Goal: Check status: Check status

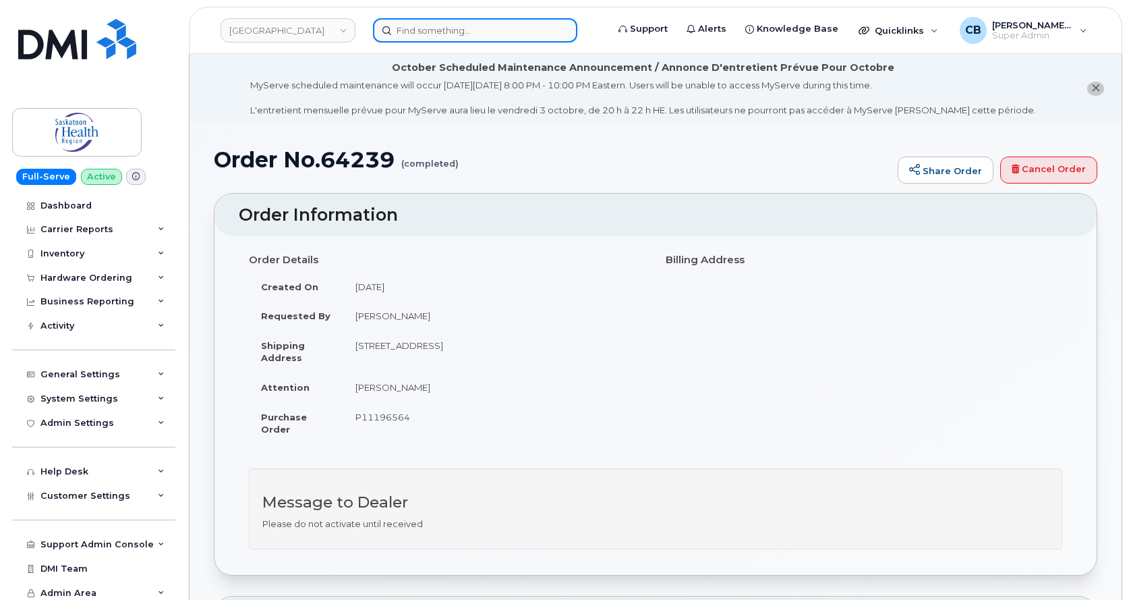
click at [448, 36] on input at bounding box center [475, 30] width 204 height 24
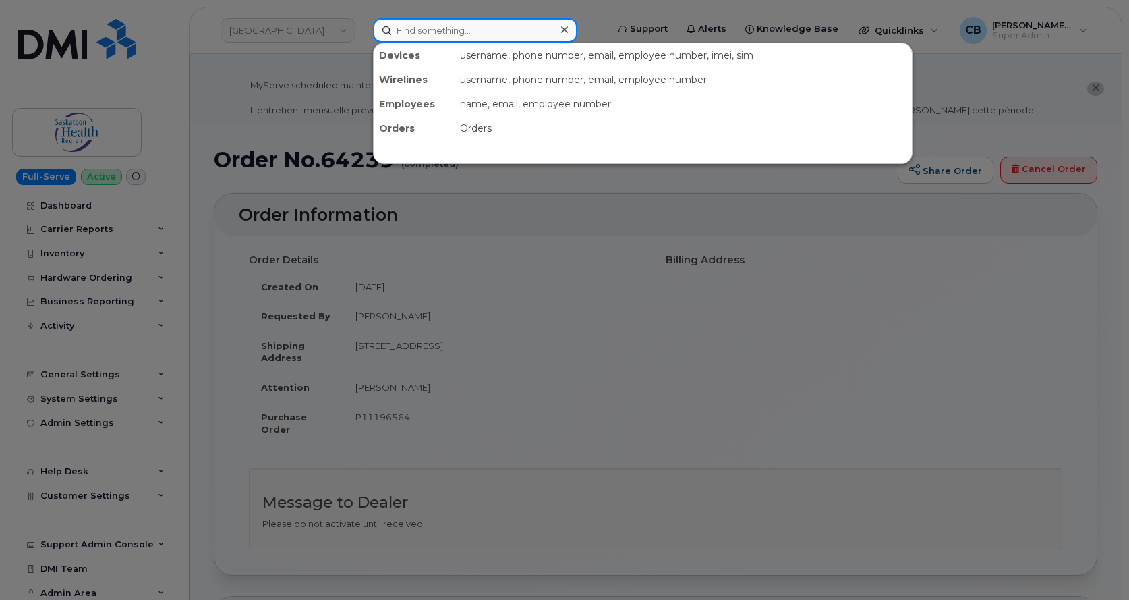
paste input "64255"
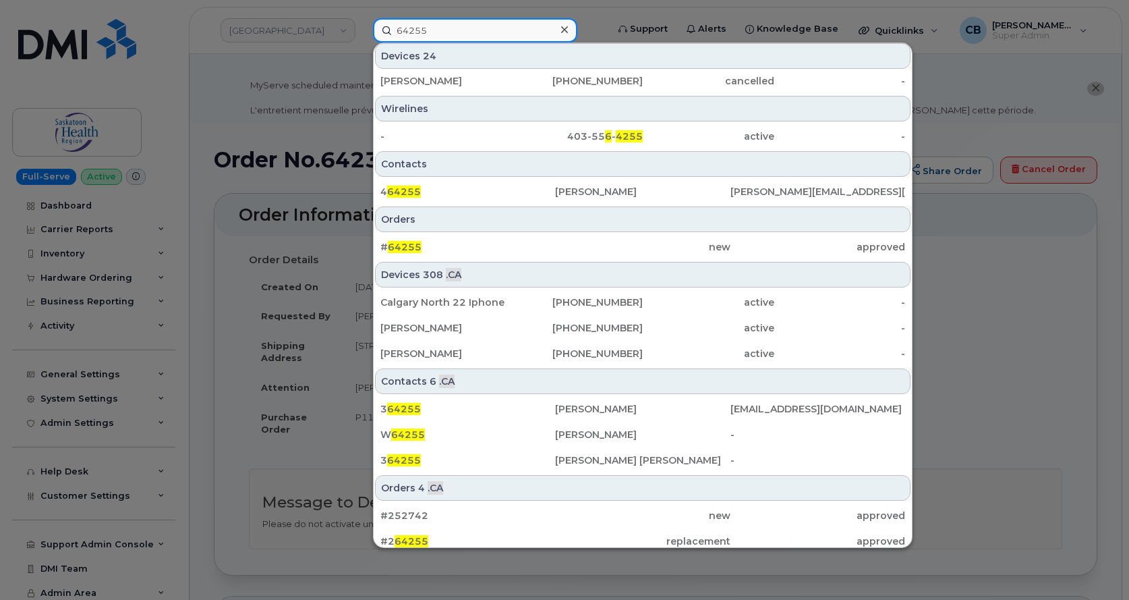
scroll to position [524, 0]
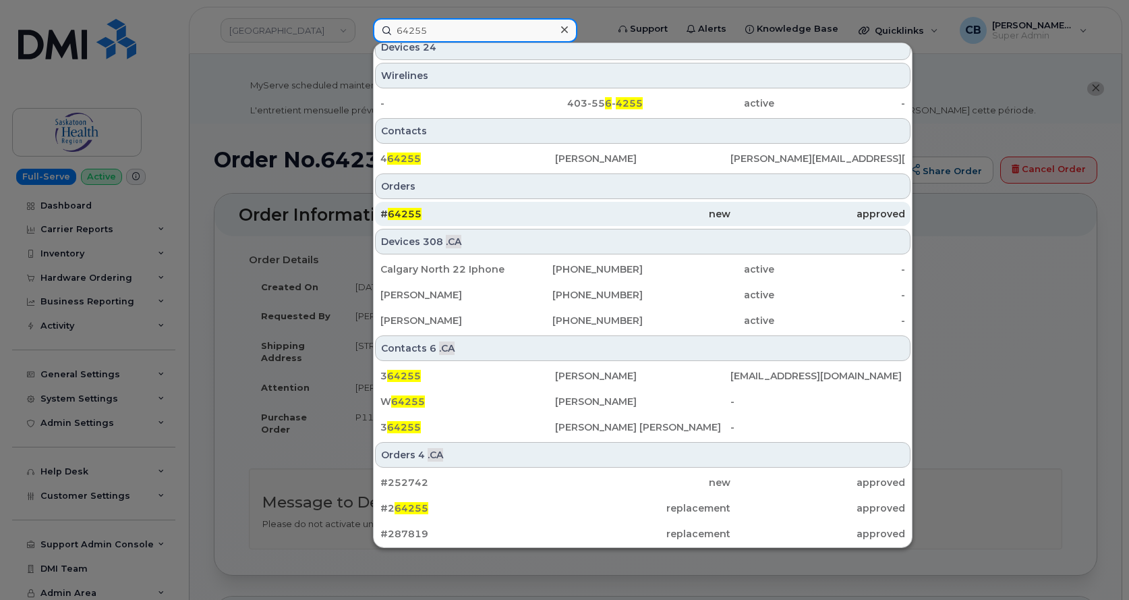
type input "64255"
click at [404, 214] on span "64255" at bounding box center [405, 214] width 34 height 12
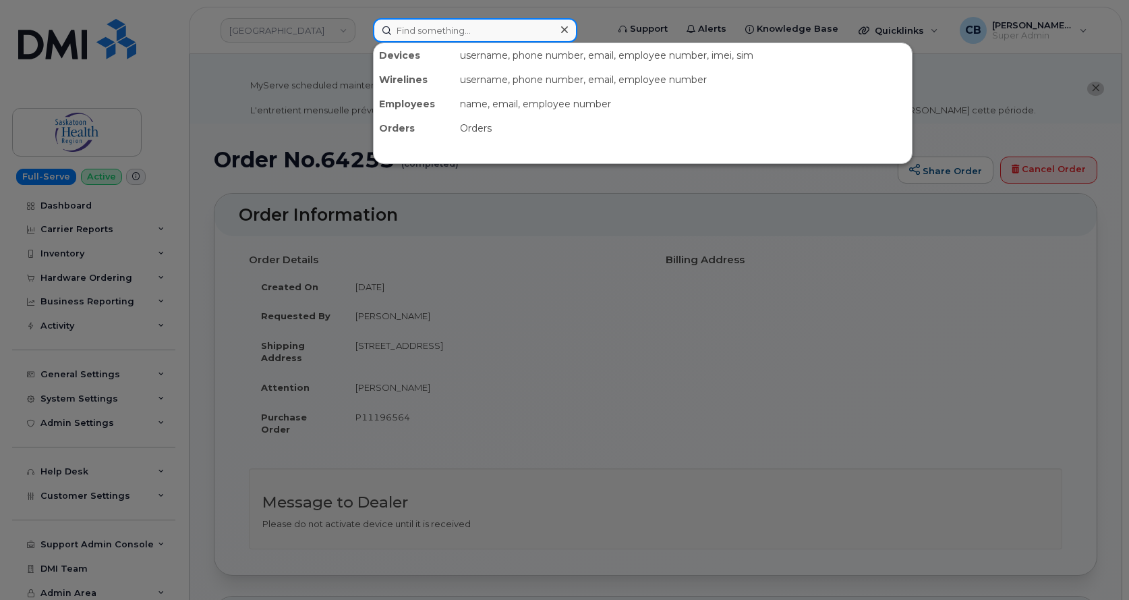
click at [403, 29] on input at bounding box center [475, 30] width 204 height 24
paste input "64242"
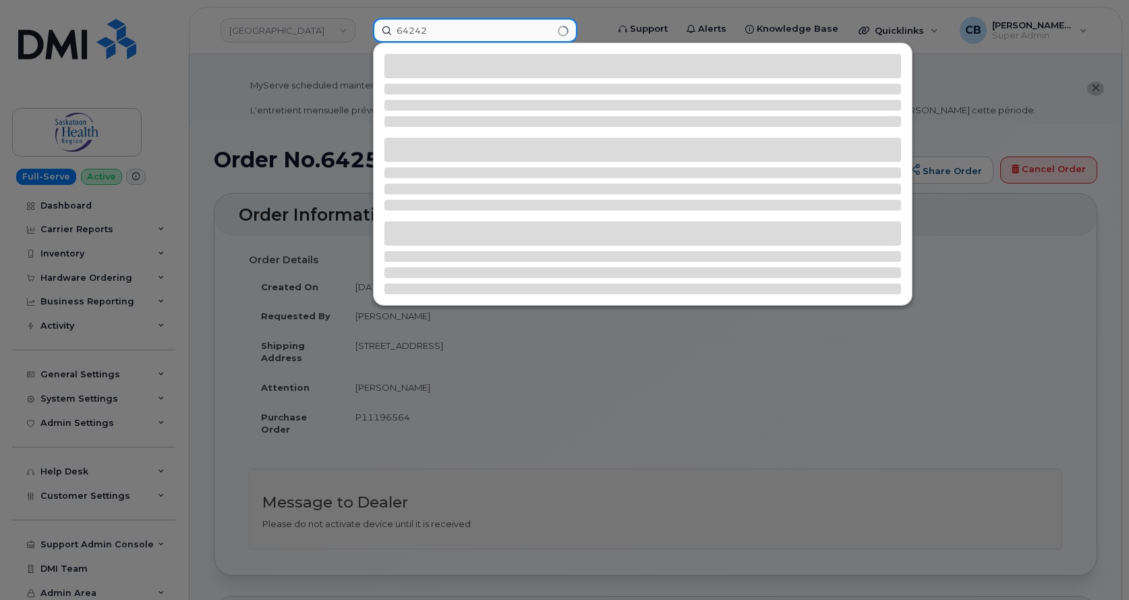
type input "64242"
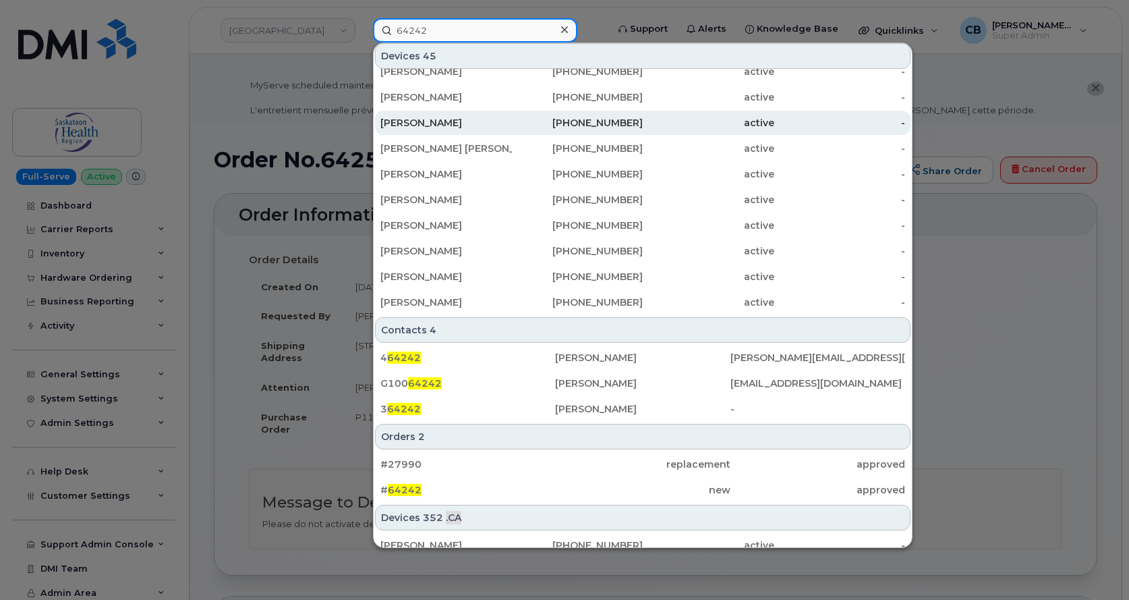
scroll to position [405, 0]
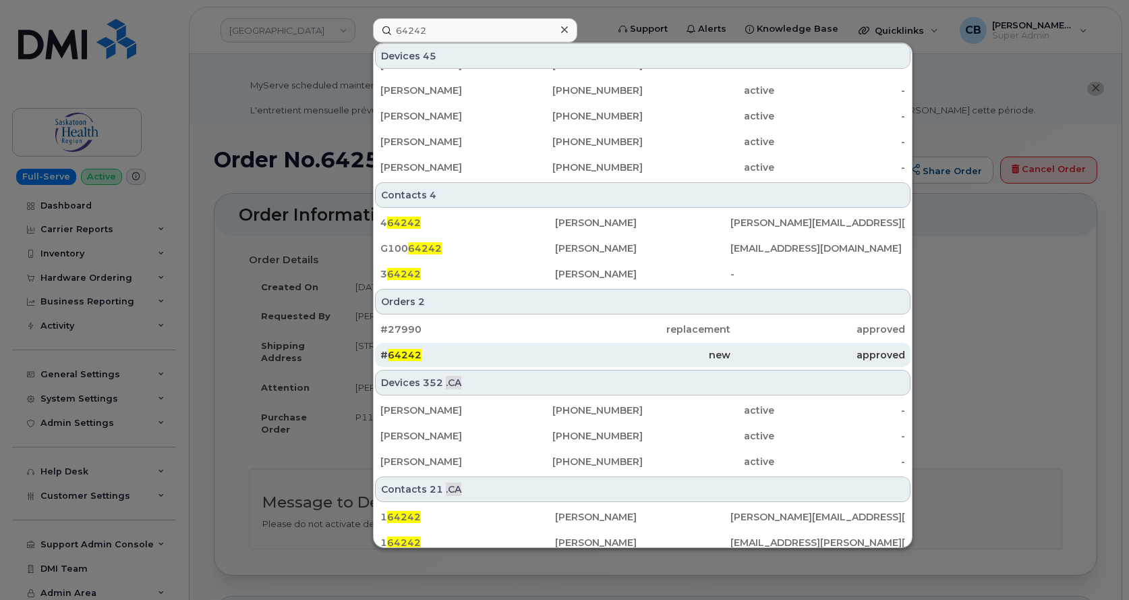
click at [409, 351] on span "64242" at bounding box center [405, 355] width 34 height 12
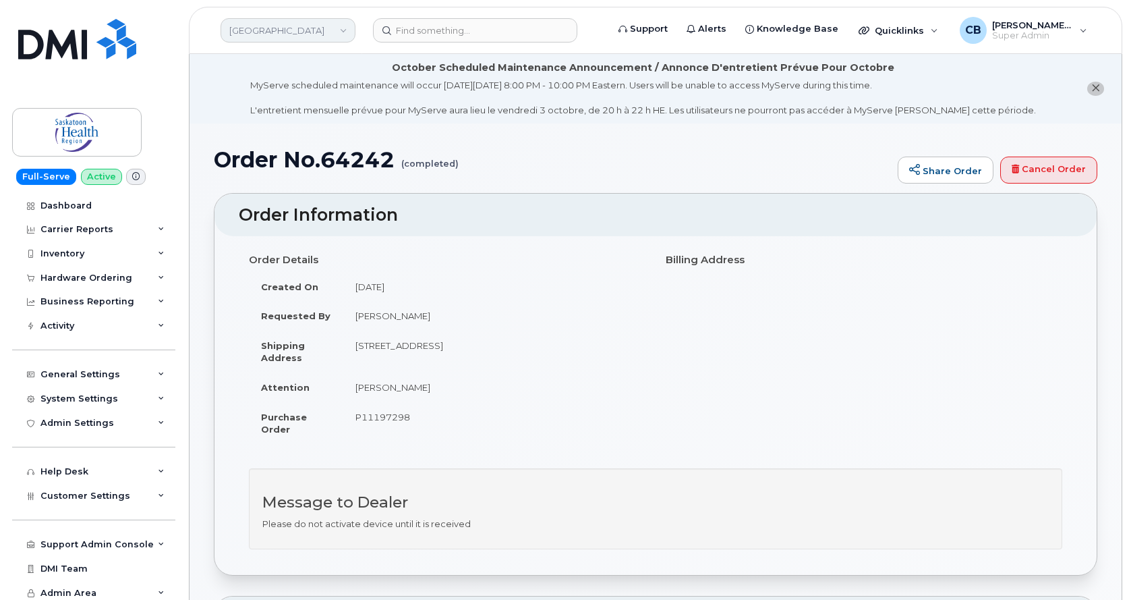
click at [288, 22] on link "[GEOGRAPHIC_DATA]" at bounding box center [288, 30] width 135 height 24
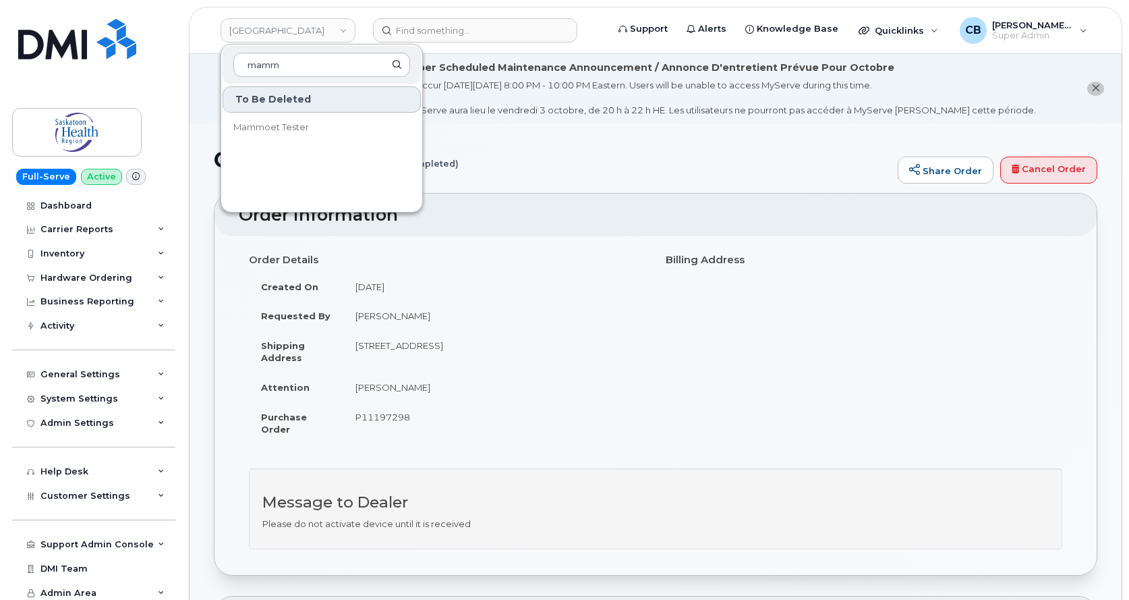
type input "mamm"
drag, startPoint x: 198, startPoint y: 300, endPoint x: 193, endPoint y: 275, distance: 25.4
